Goal: Navigation & Orientation: Find specific page/section

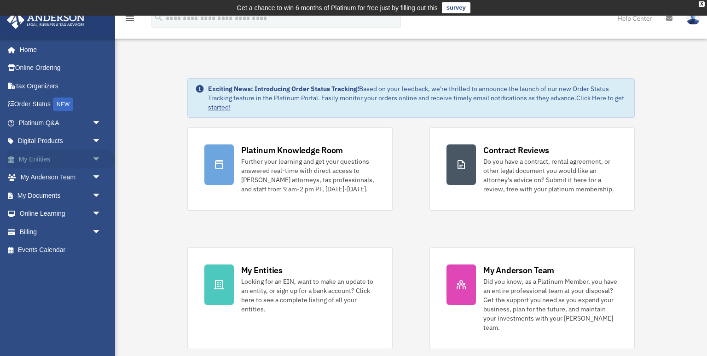
click at [38, 162] on link "My Entities arrow_drop_down" at bounding box center [60, 159] width 109 height 18
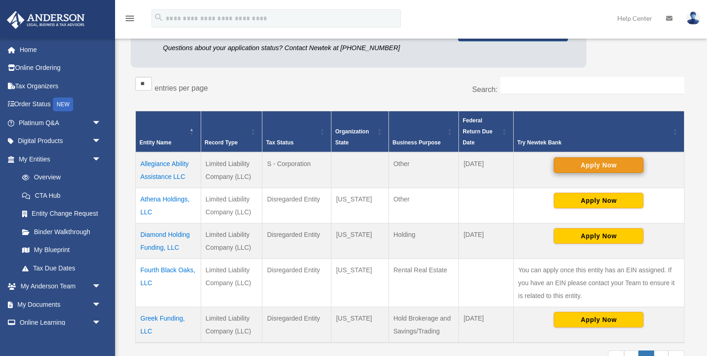
scroll to position [153, 0]
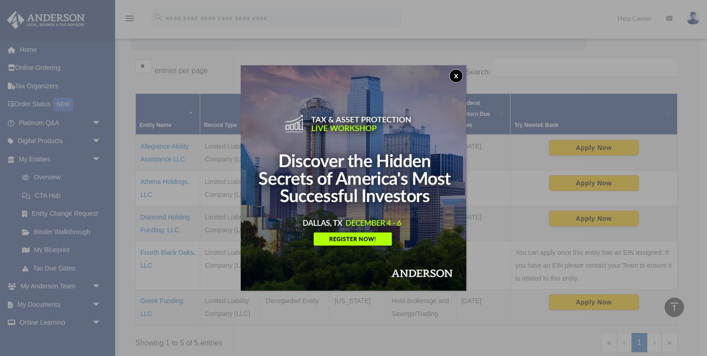
click at [453, 75] on button "x" at bounding box center [456, 76] width 14 height 14
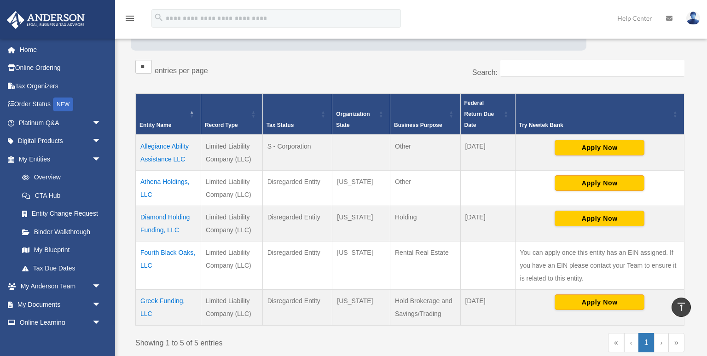
click at [176, 252] on td "Fourth Black Oaks, LLC" at bounding box center [168, 266] width 65 height 48
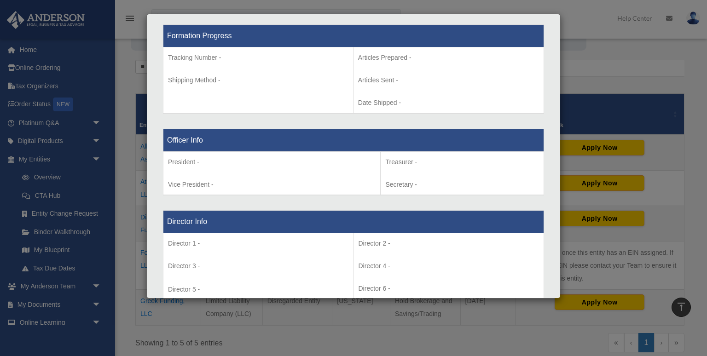
scroll to position [583, 0]
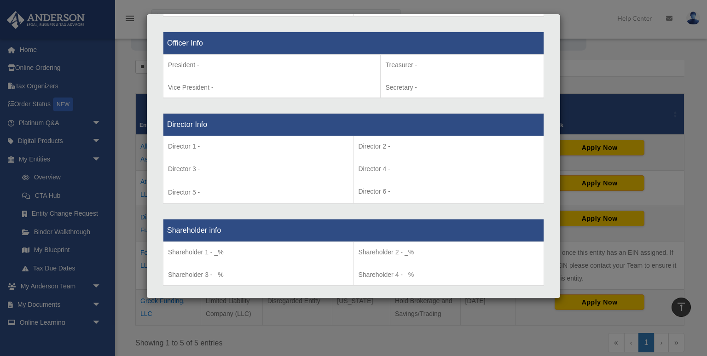
click at [120, 93] on div "Details × Articles Sent Organizational Date" at bounding box center [353, 178] width 707 height 356
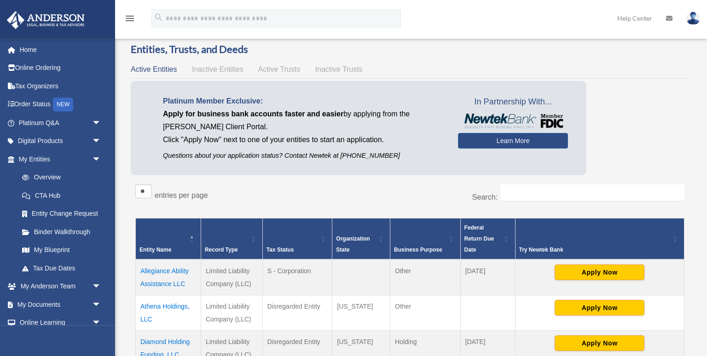
scroll to position [7, 0]
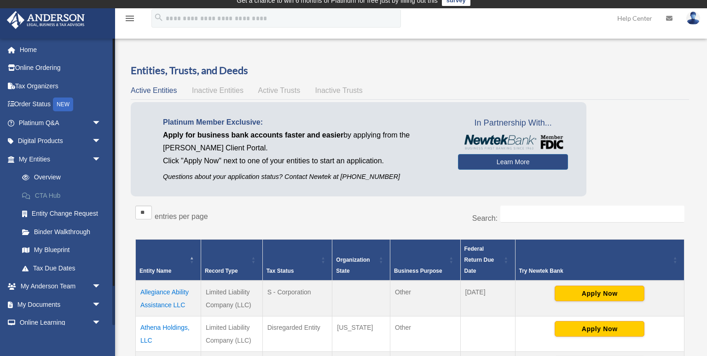
click at [50, 195] on link "CTA Hub" at bounding box center [64, 195] width 102 height 18
click at [28, 174] on link "Overview" at bounding box center [64, 178] width 102 height 18
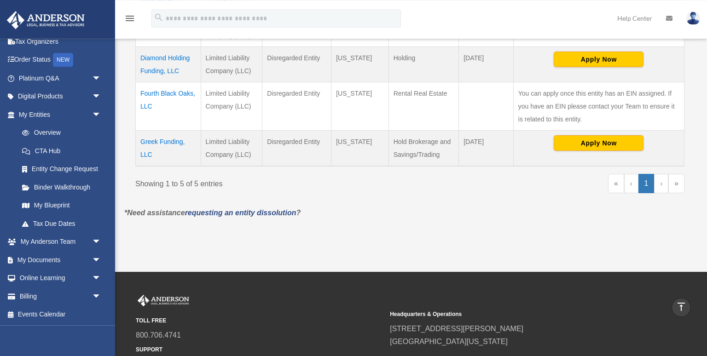
scroll to position [97, 0]
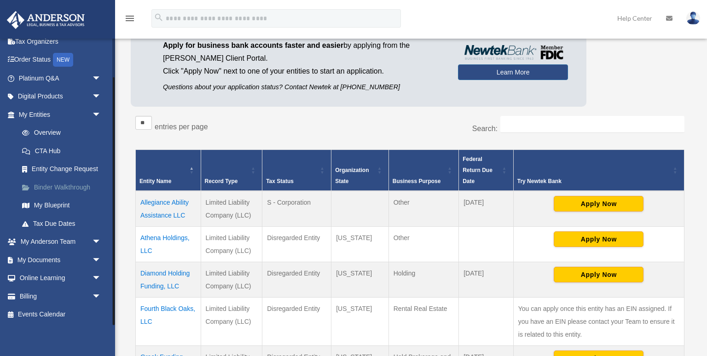
click at [71, 191] on link "Binder Walkthrough" at bounding box center [64, 187] width 102 height 18
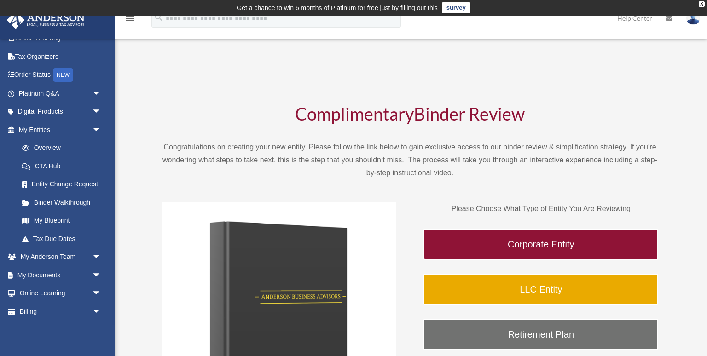
scroll to position [44, 0]
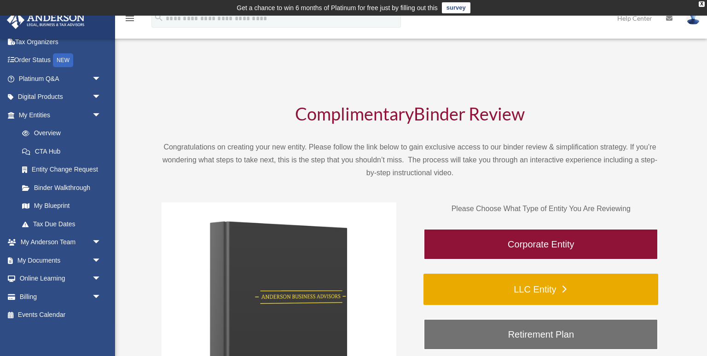
click at [535, 288] on link "LLC Entity" at bounding box center [541, 289] width 235 height 31
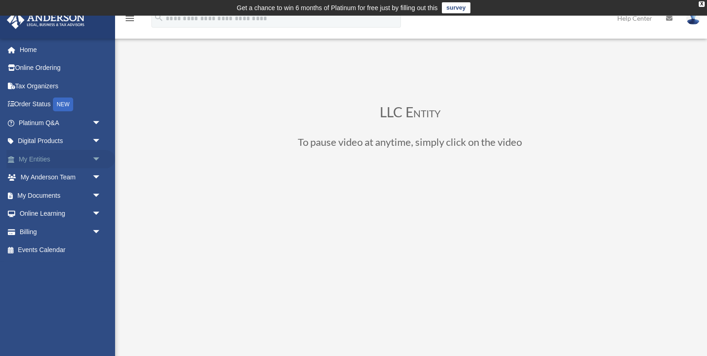
click at [44, 161] on link "My Entities arrow_drop_down" at bounding box center [60, 159] width 109 height 18
click at [97, 158] on span "arrow_drop_down" at bounding box center [101, 159] width 18 height 19
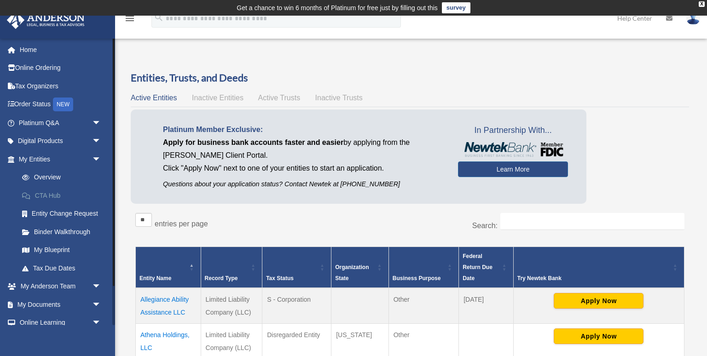
click at [57, 198] on link "CTA Hub" at bounding box center [64, 195] width 102 height 18
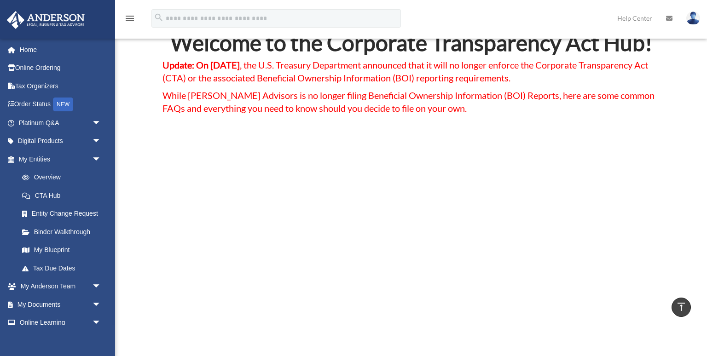
scroll to position [48, 0]
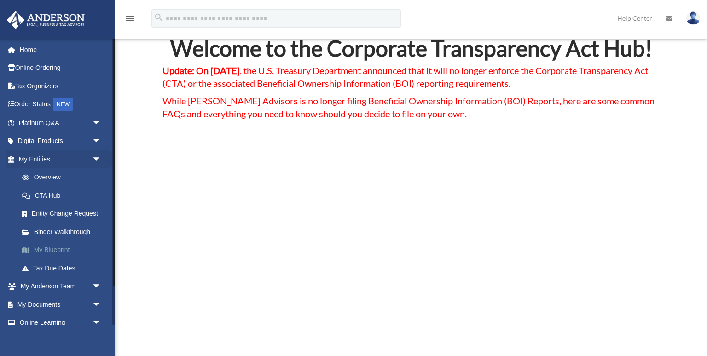
click at [62, 251] on link "My Blueprint" at bounding box center [64, 250] width 102 height 18
